Goal: Information Seeking & Learning: Learn about a topic

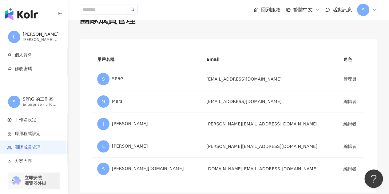
scroll to position [31, 0]
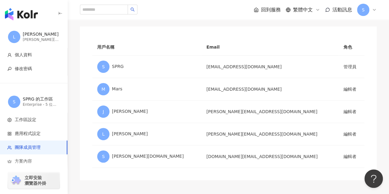
click at [243, 26] on div "團隊成員管理 用戶名稱 Email 角色 S SPRG sprgtaiwan@gmail.com 管理員 M Mars mars.mao@sprg.com.t…" at bounding box center [228, 90] width 321 height 179
click at [110, 9] on input "search" at bounding box center [104, 10] width 48 height 10
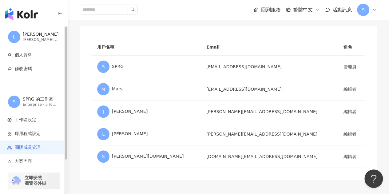
click at [33, 37] on div "Linda hsieh" at bounding box center [41, 34] width 37 height 6
click at [35, 102] on div "Enterprise - 5 位成員" at bounding box center [41, 104] width 37 height 5
click at [246, 8] on div "回到服務 繁體中文 活動訊息 S" at bounding box center [228, 10] width 297 height 20
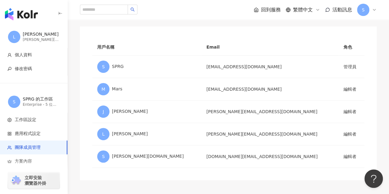
click at [265, 10] on span "回到服務" at bounding box center [271, 9] width 20 height 7
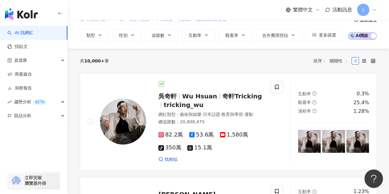
scroll to position [31, 0]
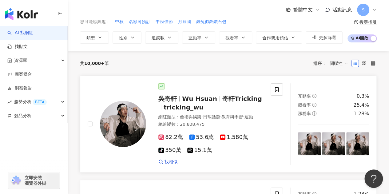
click at [254, 128] on div "總追蹤數 ： 20,808,475" at bounding box center [210, 125] width 105 height 6
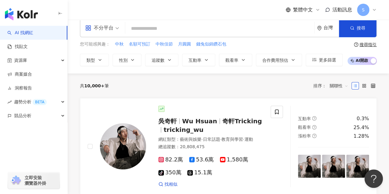
scroll to position [0, 0]
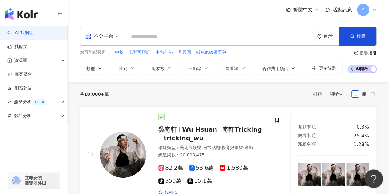
click at [188, 38] on input "search" at bounding box center [220, 37] width 184 height 12
click at [150, 37] on input "search" at bounding box center [220, 37] width 184 height 12
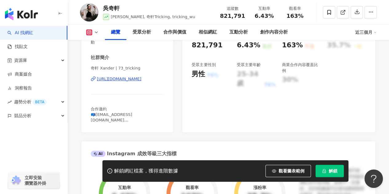
scroll to position [92, 0]
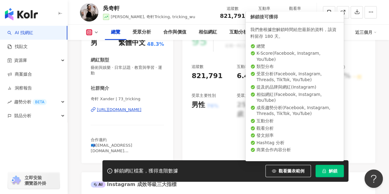
click at [335, 171] on span "解鎖" at bounding box center [333, 171] width 9 height 5
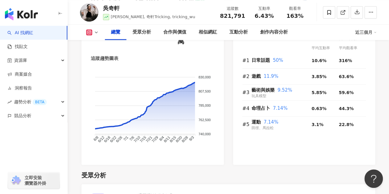
scroll to position [369, 0]
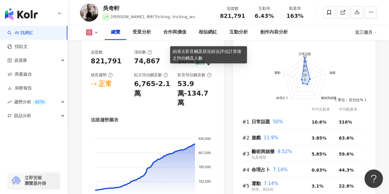
click at [208, 73] on icon at bounding box center [209, 75] width 5 height 5
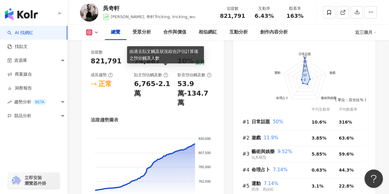
click at [168, 73] on icon at bounding box center [165, 75] width 5 height 5
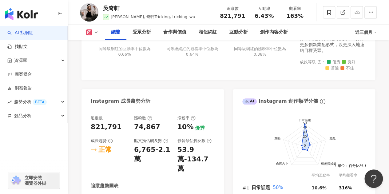
scroll to position [308, 0]
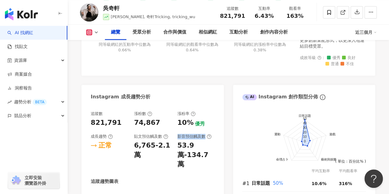
drag, startPoint x: 177, startPoint y: 132, endPoint x: 204, endPoint y: 132, distance: 26.8
click at [204, 134] on div "影音預估觸及數" at bounding box center [194, 137] width 34 height 6
copy div "影音預估觸及數"
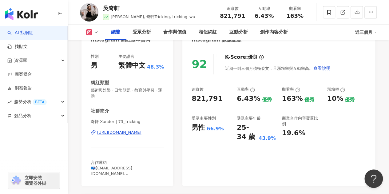
scroll to position [62, 0]
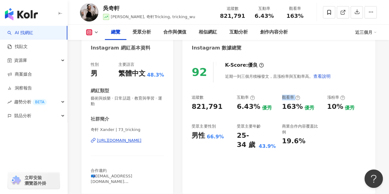
drag, startPoint x: 282, startPoint y: 97, endPoint x: 303, endPoint y: 96, distance: 21.0
click at [303, 96] on div "觀看率" at bounding box center [301, 98] width 39 height 6
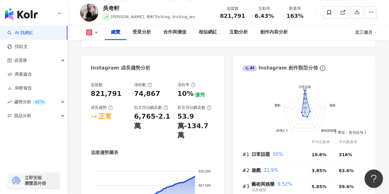
scroll to position [369, 0]
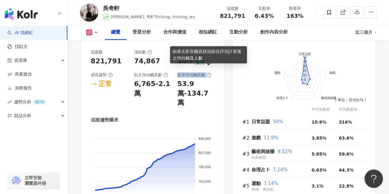
drag, startPoint x: 177, startPoint y: 68, endPoint x: 208, endPoint y: 68, distance: 31.4
click at [208, 68] on div "追蹤數 821,791 漲粉數 74,867 漲粉率 10% 優秀 成長趨勢 正常 貼文預估觸及數 6,765-2.1萬 影音預估觸及數 53.9萬-134.…" at bounding box center [153, 79] width 124 height 58
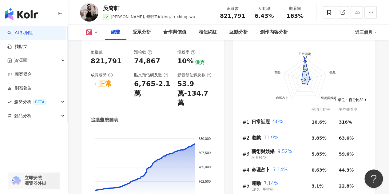
click at [187, 90] on div "53.9萬-134.7萬" at bounding box center [195, 93] width 37 height 28
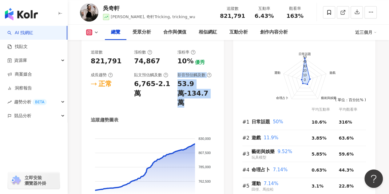
drag, startPoint x: 178, startPoint y: 70, endPoint x: 221, endPoint y: 92, distance: 48.7
click at [221, 92] on div "追蹤數 821,791 漲粉數 74,867 漲粉率 10% 優秀 成長趨勢 正常 貼文預估觸及數 6,765-2.1萬 影音預估觸及數 53.9萬-134.…" at bounding box center [153, 134] width 142 height 183
click at [216, 92] on div "追蹤數 821,791 漲粉數 74,867 漲粉率 10% 優秀 成長趨勢 正常 貼文預估觸及數 6,765-2.1萬 影音預估觸及數 53.9萬-134.…" at bounding box center [153, 134] width 142 height 183
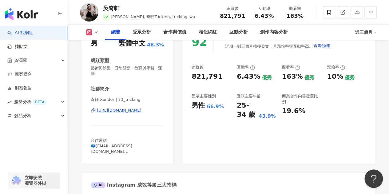
scroll to position [0, 0]
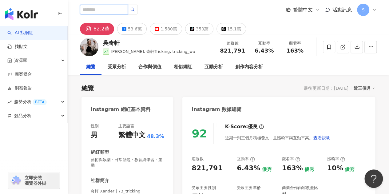
click at [103, 13] on input "search" at bounding box center [104, 10] width 48 height 10
click at [187, 3] on div "繁體中文 活動訊息 S" at bounding box center [228, 10] width 297 height 20
click at [89, 11] on input "search" at bounding box center [104, 10] width 48 height 10
click at [30, 34] on link "AI 找網紅" at bounding box center [20, 33] width 26 height 6
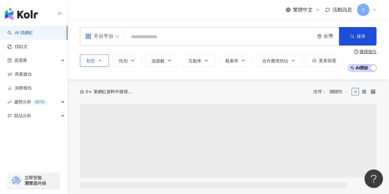
click at [104, 62] on button "類型" at bounding box center [94, 60] width 29 height 12
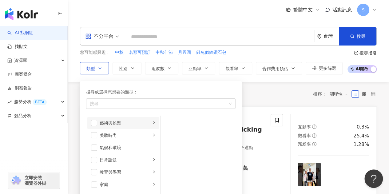
scroll to position [31, 0]
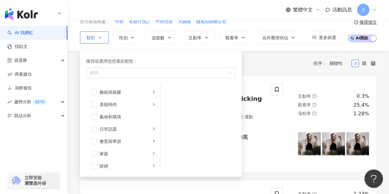
click at [105, 38] on button "類型 搜尋或選擇您想要的類型： 搜尋 藝術與娛樂 美妝時尚 氣候和環境 日常話題 教育與學習 家庭 財經 美食 命理占卜 遊戲 法政社會 生活風格 影視娛樂 …" at bounding box center [94, 37] width 29 height 12
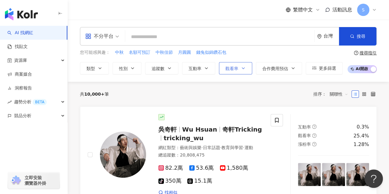
click at [238, 69] on button "觀看率" at bounding box center [235, 68] width 33 height 12
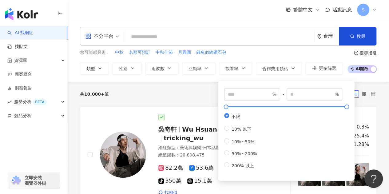
type input "****"
type input "*****"
click at [249, 107] on div at bounding box center [286, 107] width 121 height 4
click at [156, 69] on span "追蹤數" at bounding box center [158, 68] width 13 height 5
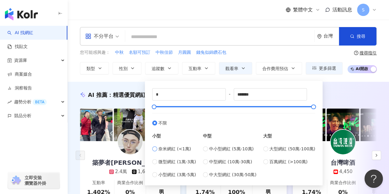
type input "****"
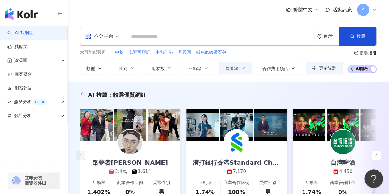
click at [298, 54] on div "您可能感興趣： 中秋 名額可預訂 中秋佳節 月圓圓 錢兔似錦鑽石包" at bounding box center [211, 52] width 263 height 7
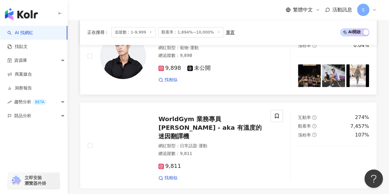
scroll to position [246, 0]
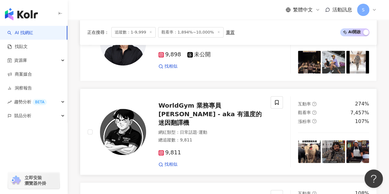
click at [201, 111] on span "WorldGym 業務專員[PERSON_NAME] - aka 有溫度的迷因翻譯機" at bounding box center [209, 114] width 103 height 25
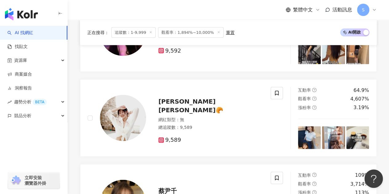
scroll to position [707, 0]
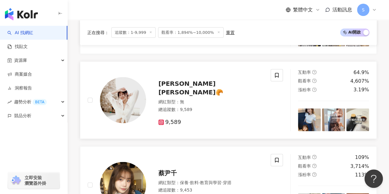
click at [230, 114] on div "9,589" at bounding box center [210, 120] width 105 height 12
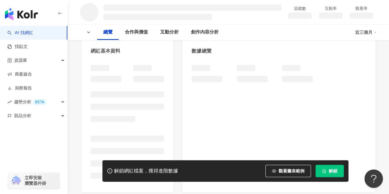
scroll to position [123, 0]
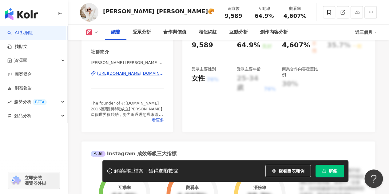
scroll to position [31, 0]
